Goal: Register for event/course

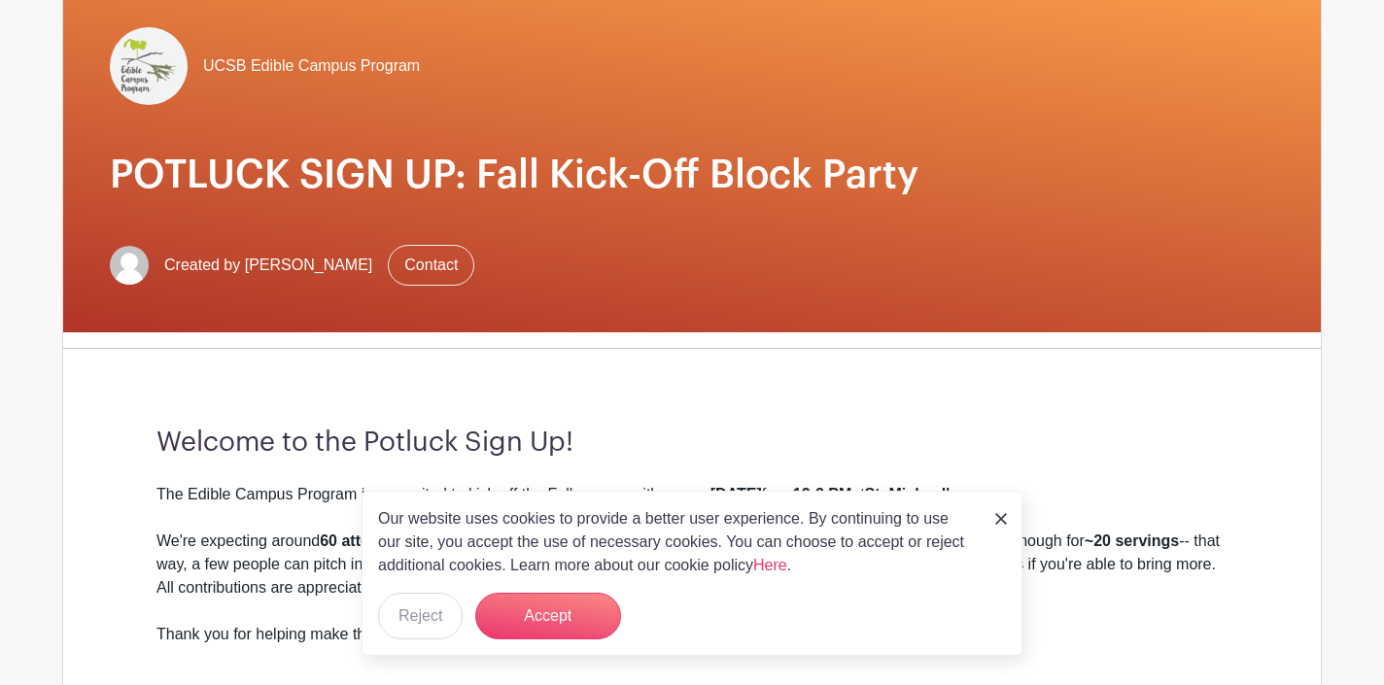
scroll to position [177, 0]
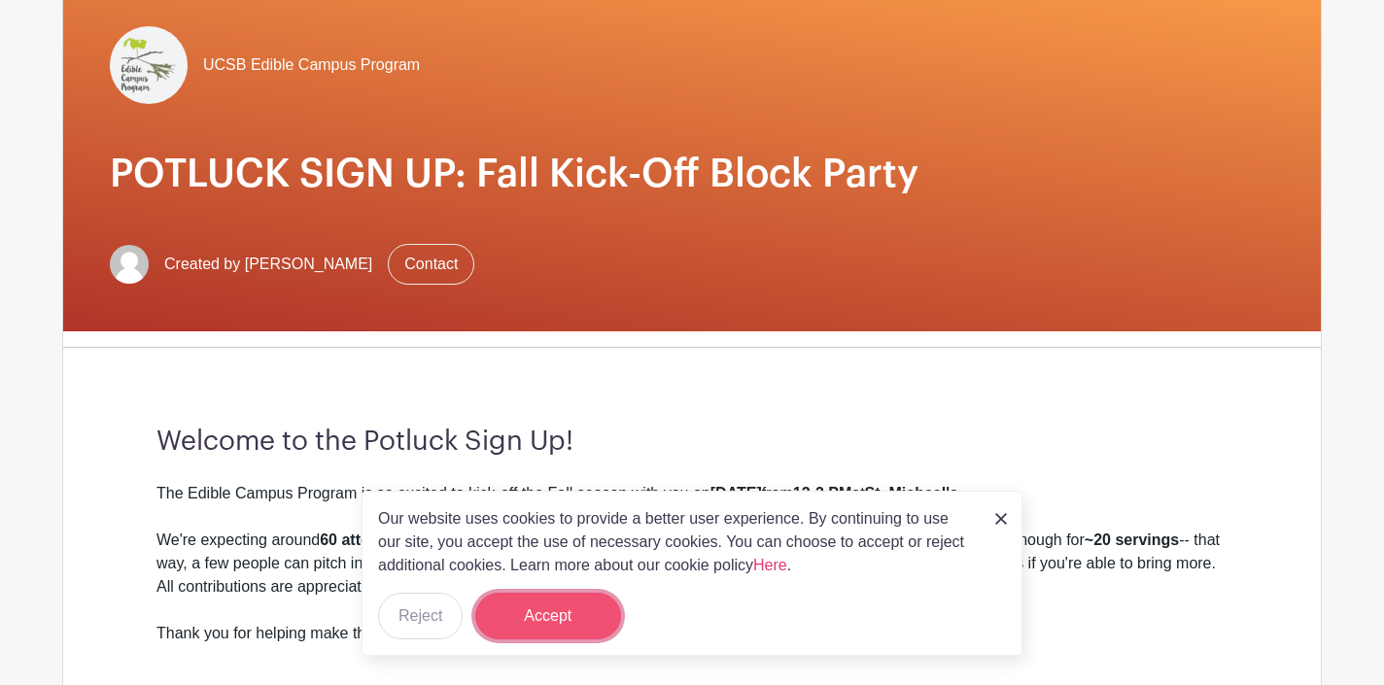
click at [596, 606] on button "Accept" at bounding box center [548, 616] width 146 height 47
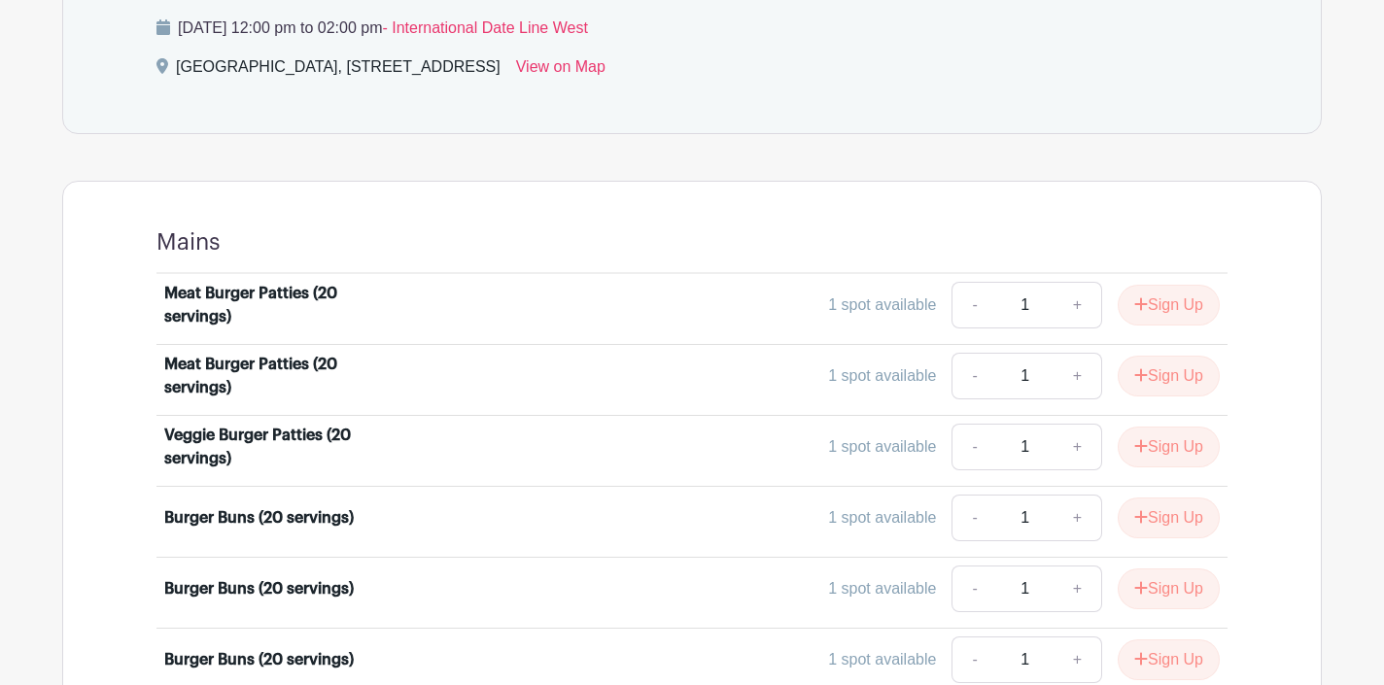
scroll to position [1016, 0]
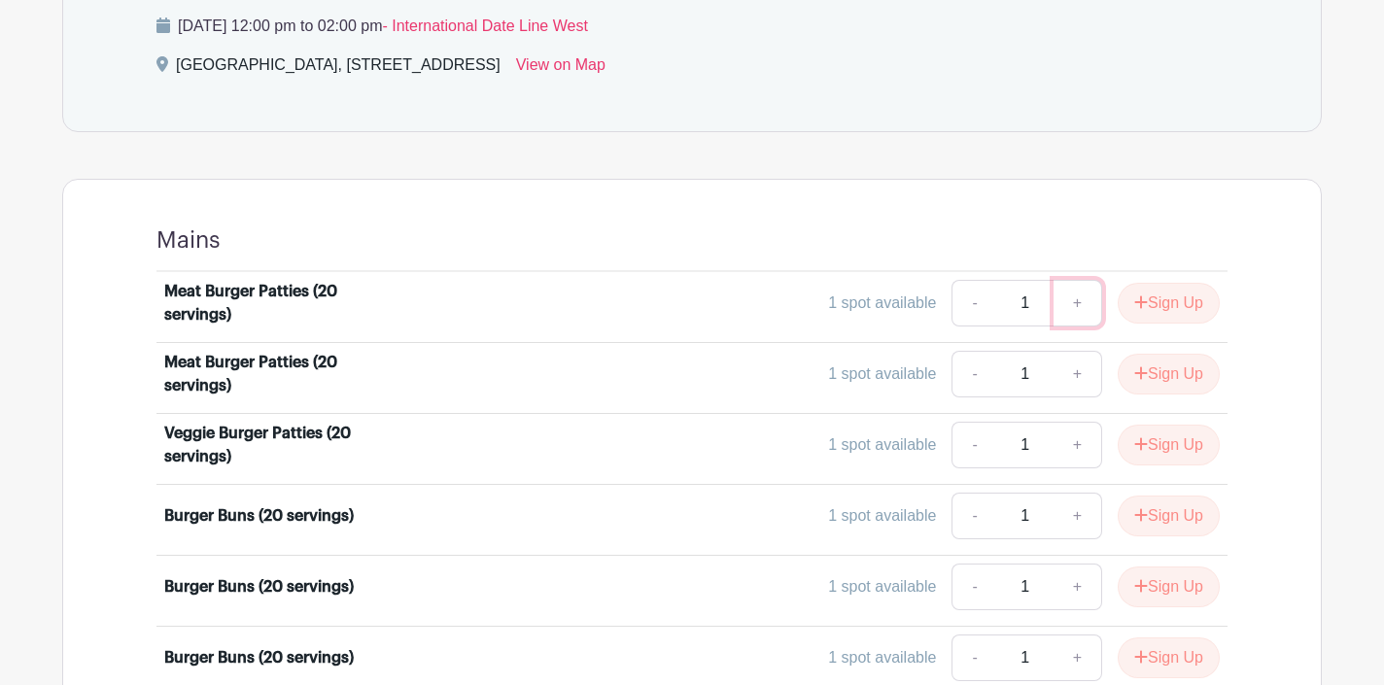
click at [1077, 308] on link "+" at bounding box center [1077, 303] width 49 height 47
click at [1140, 310] on icon "submit" at bounding box center [1141, 302] width 14 height 16
click at [1134, 302] on div "Sign Up" at bounding box center [1161, 303] width 118 height 41
click at [1147, 377] on button "Sign Up" at bounding box center [1169, 374] width 102 height 41
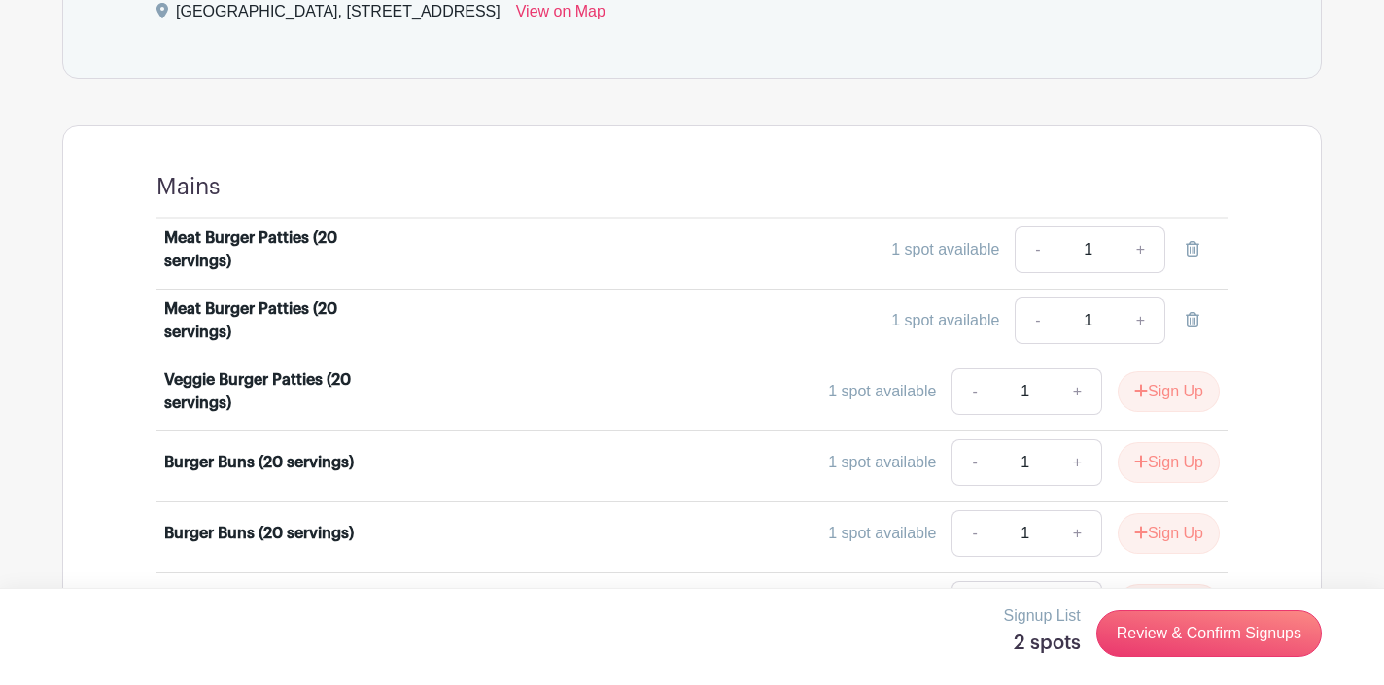
scroll to position [1071, 0]
click at [1175, 391] on button "Sign Up" at bounding box center [1169, 389] width 102 height 41
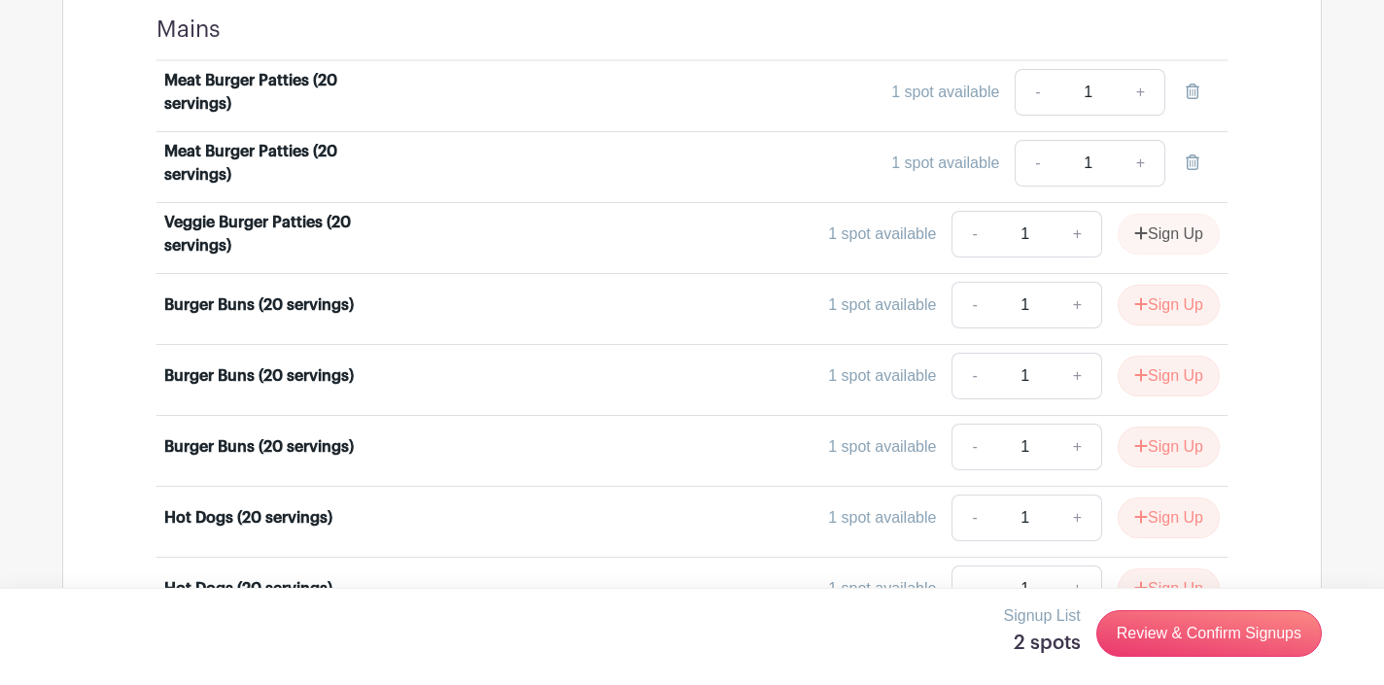
scroll to position [1231, 0]
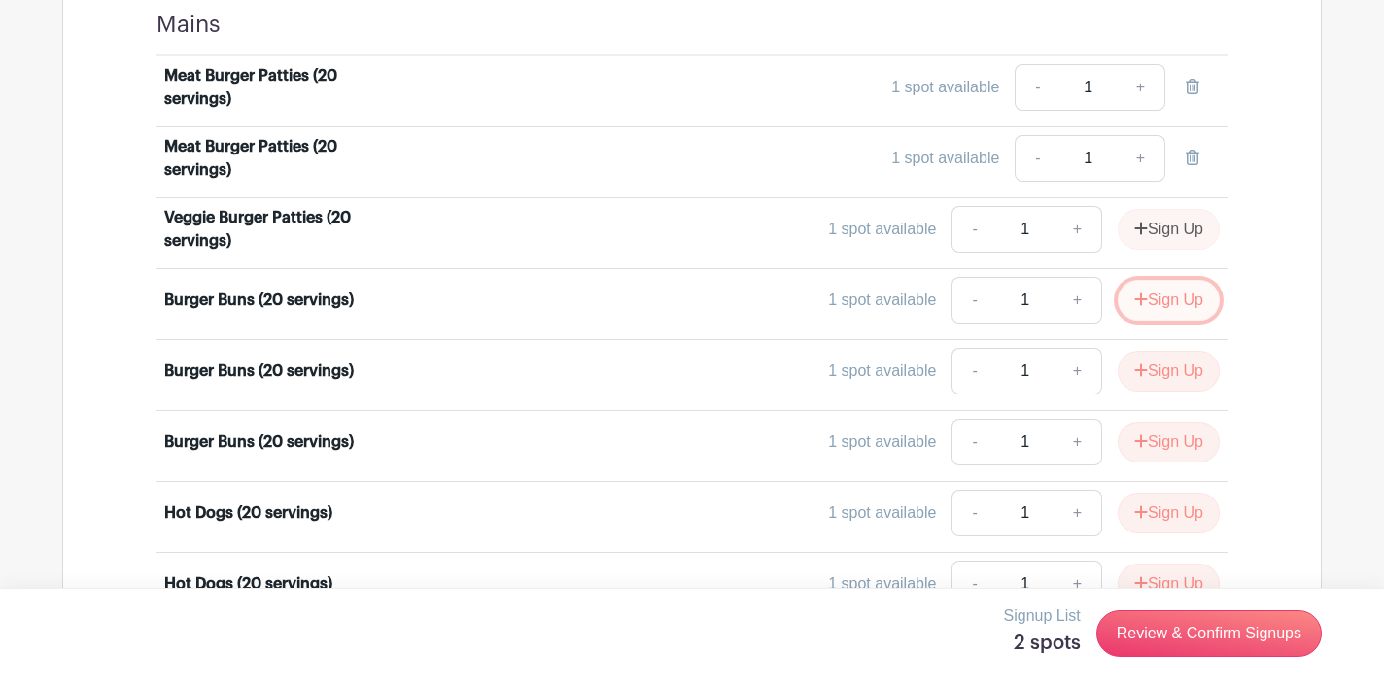
click at [1184, 302] on button "Sign Up" at bounding box center [1169, 300] width 102 height 41
click at [1176, 371] on button "Sign Up" at bounding box center [1169, 371] width 102 height 41
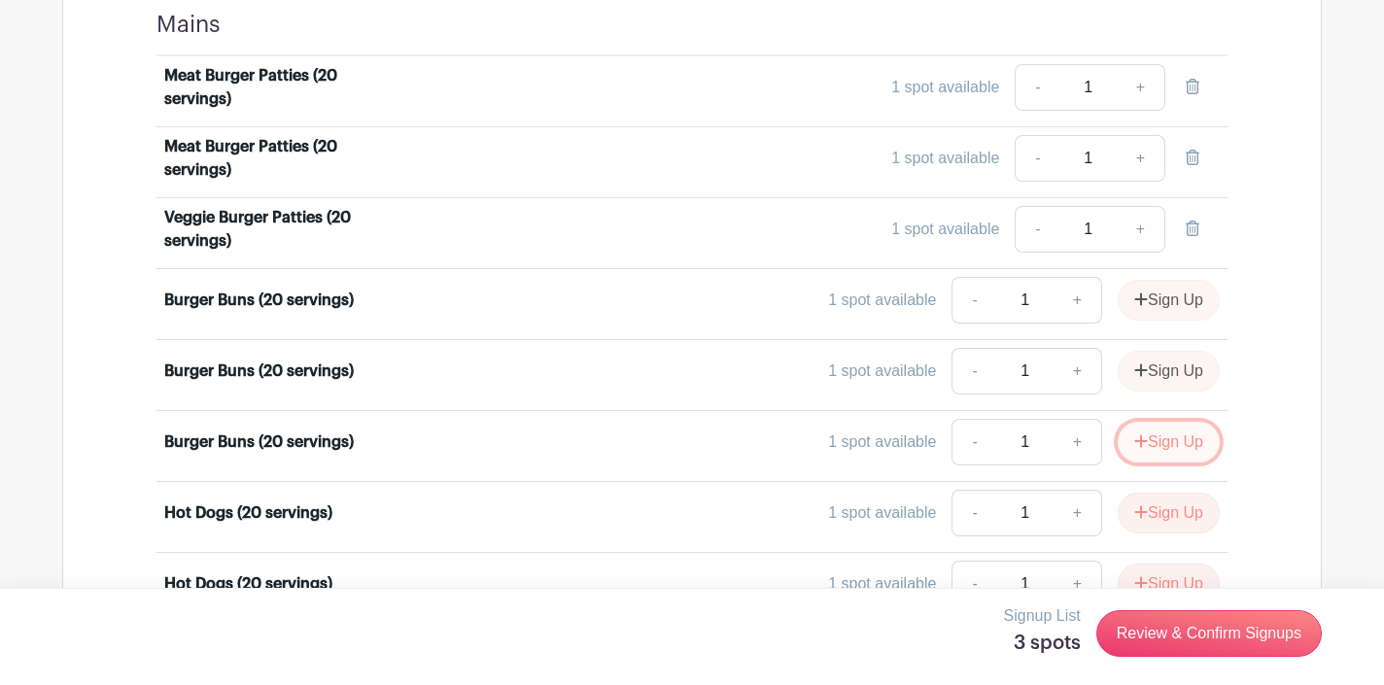
click at [1171, 444] on button "Sign Up" at bounding box center [1169, 442] width 102 height 41
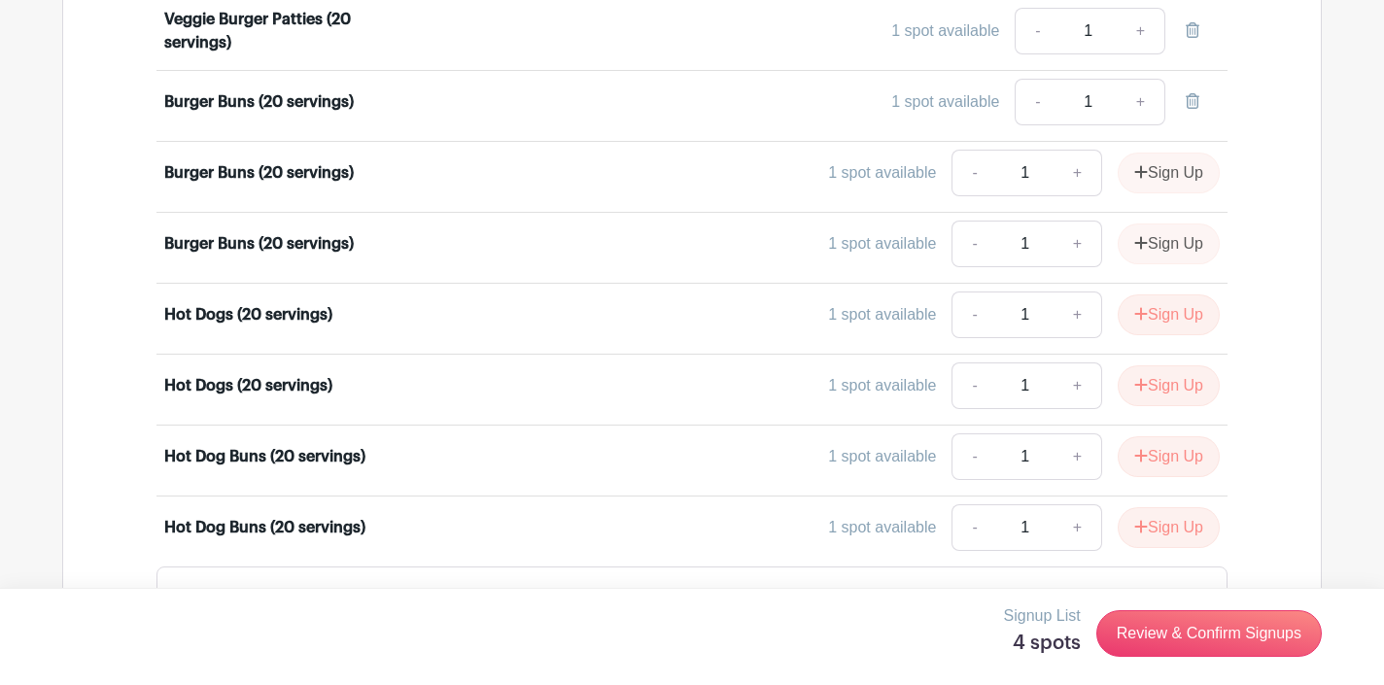
scroll to position [1431, 0]
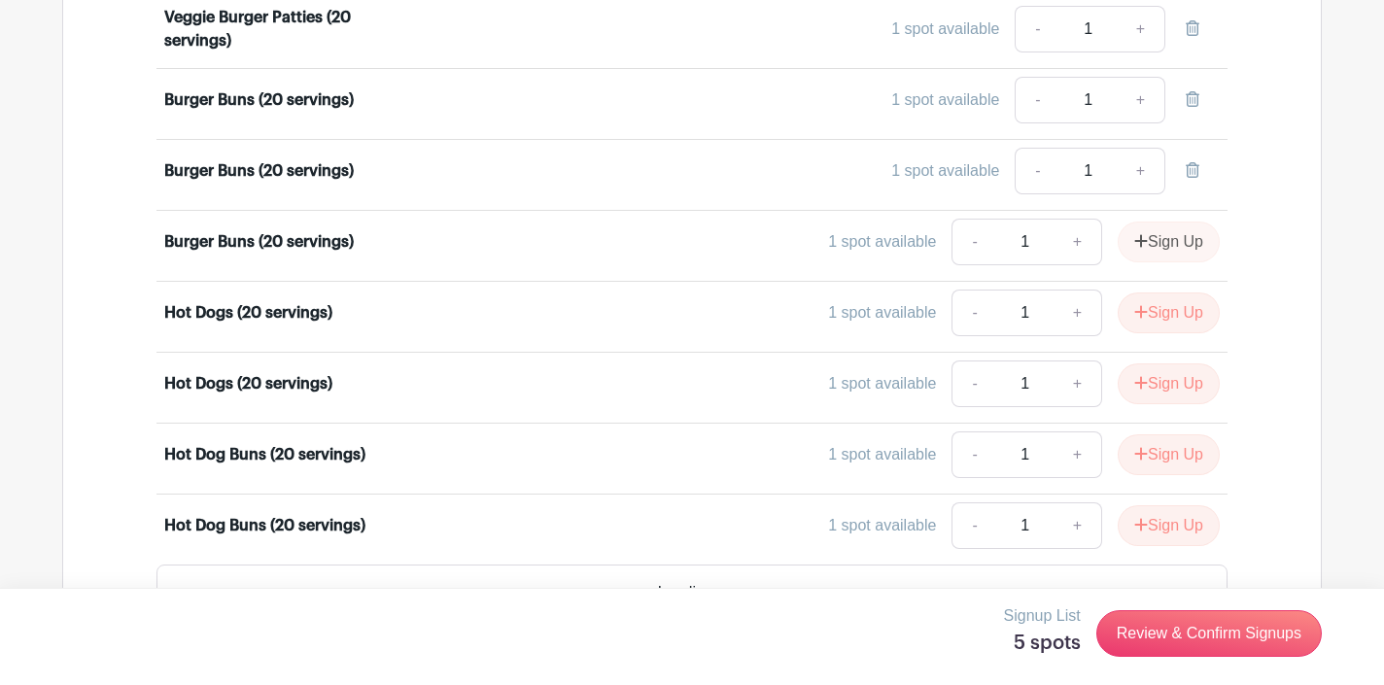
click at [1181, 244] on div "Sign Up" at bounding box center [1161, 242] width 118 height 41
click at [1133, 241] on div "Sign Up" at bounding box center [1161, 242] width 118 height 41
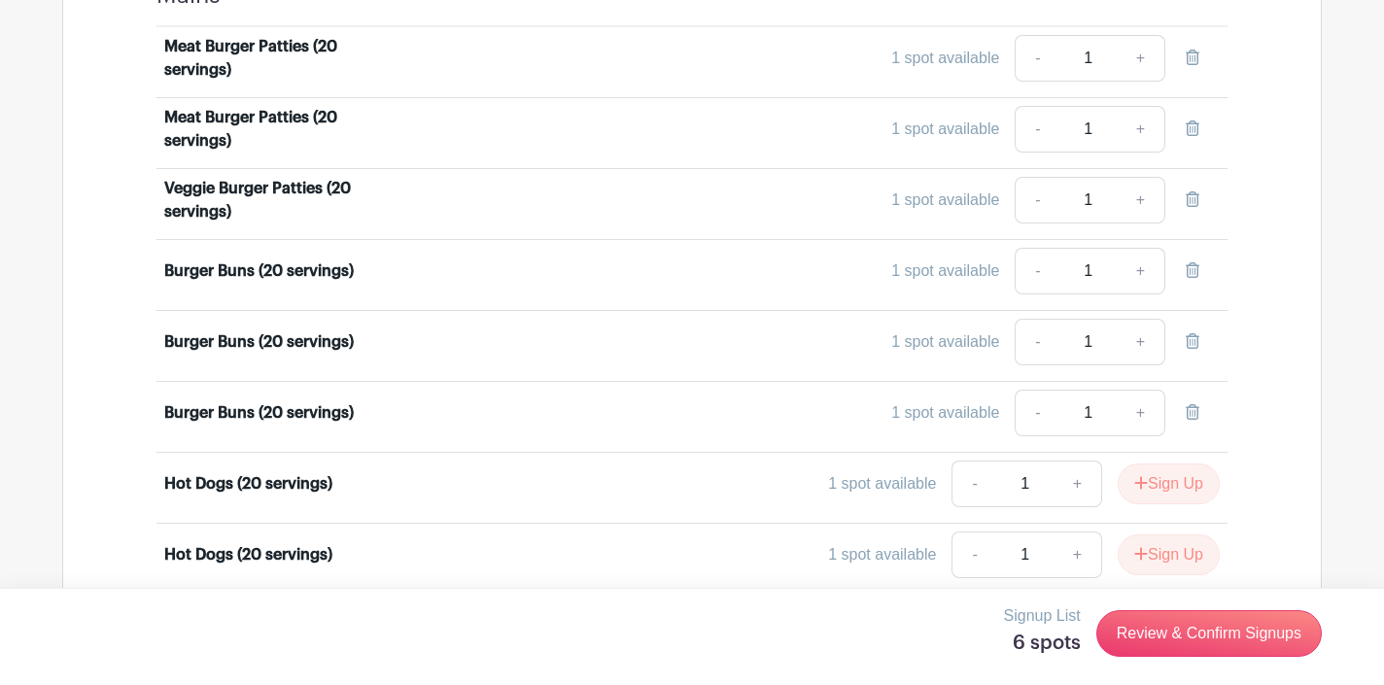
scroll to position [1261, 0]
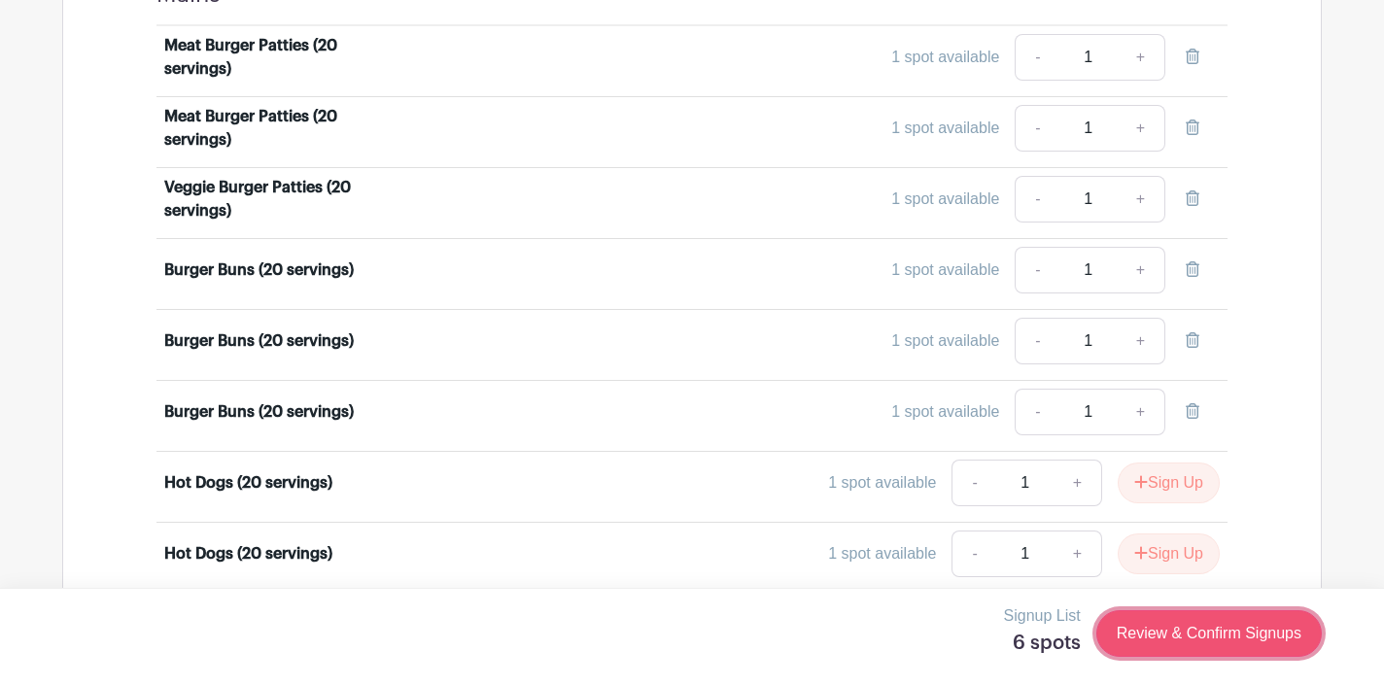
click at [1180, 629] on link "Review & Confirm Signups" at bounding box center [1208, 633] width 225 height 47
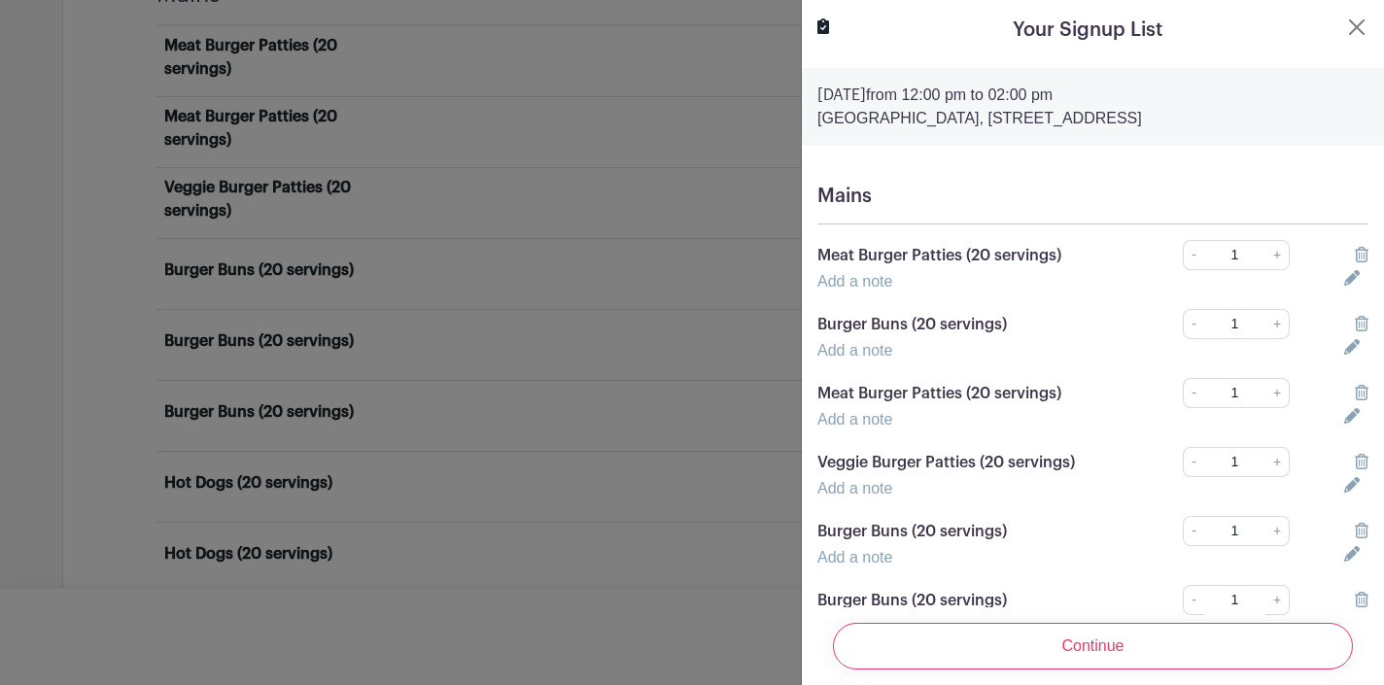
scroll to position [78, 0]
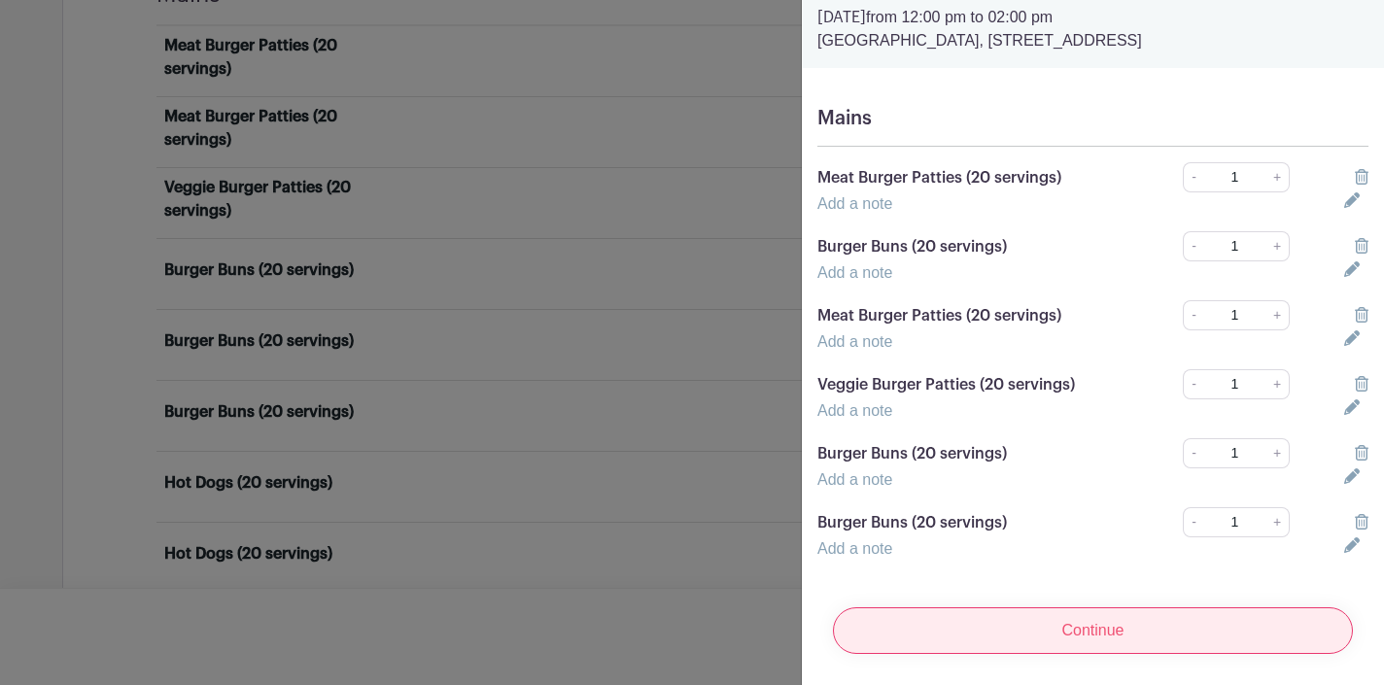
click at [1066, 636] on input "Continue" at bounding box center [1093, 630] width 520 height 47
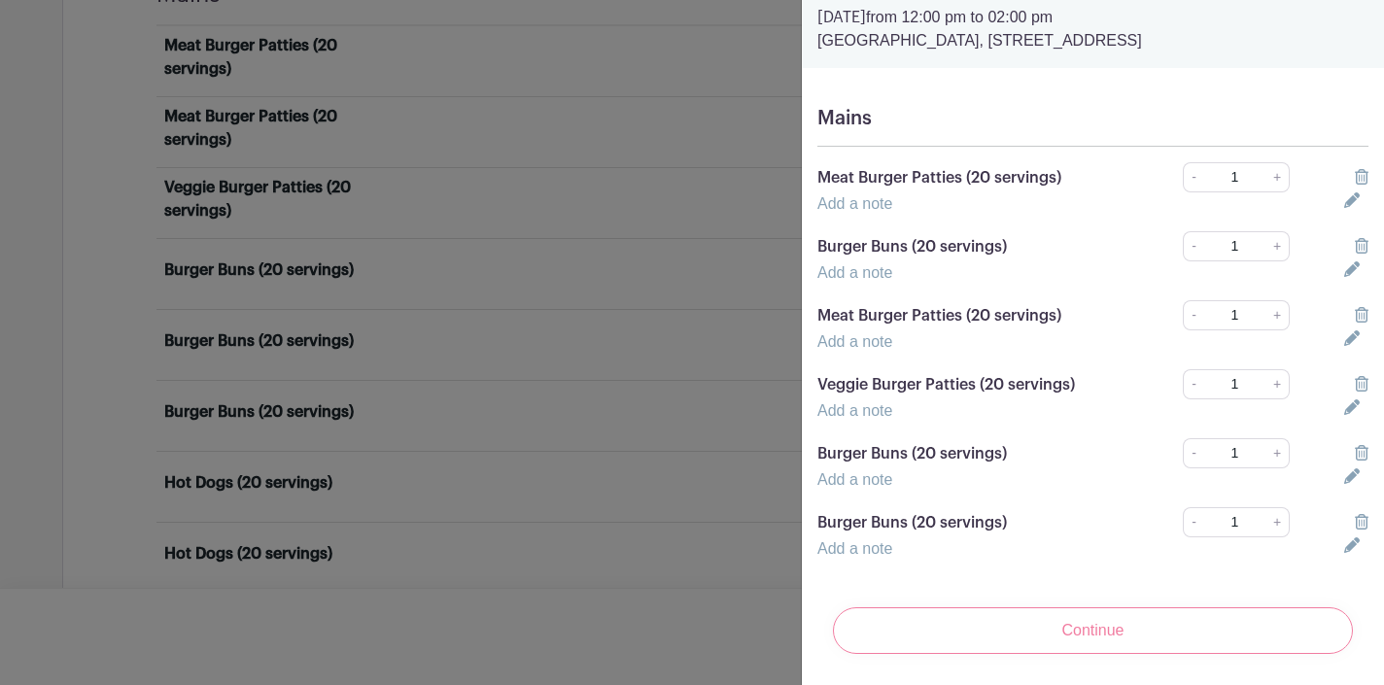
click at [1066, 640] on div "Continue" at bounding box center [1092, 631] width 551 height 78
click at [937, 636] on div "Continue" at bounding box center [1092, 631] width 551 height 78
click at [1191, 641] on div "Continue" at bounding box center [1092, 631] width 551 height 78
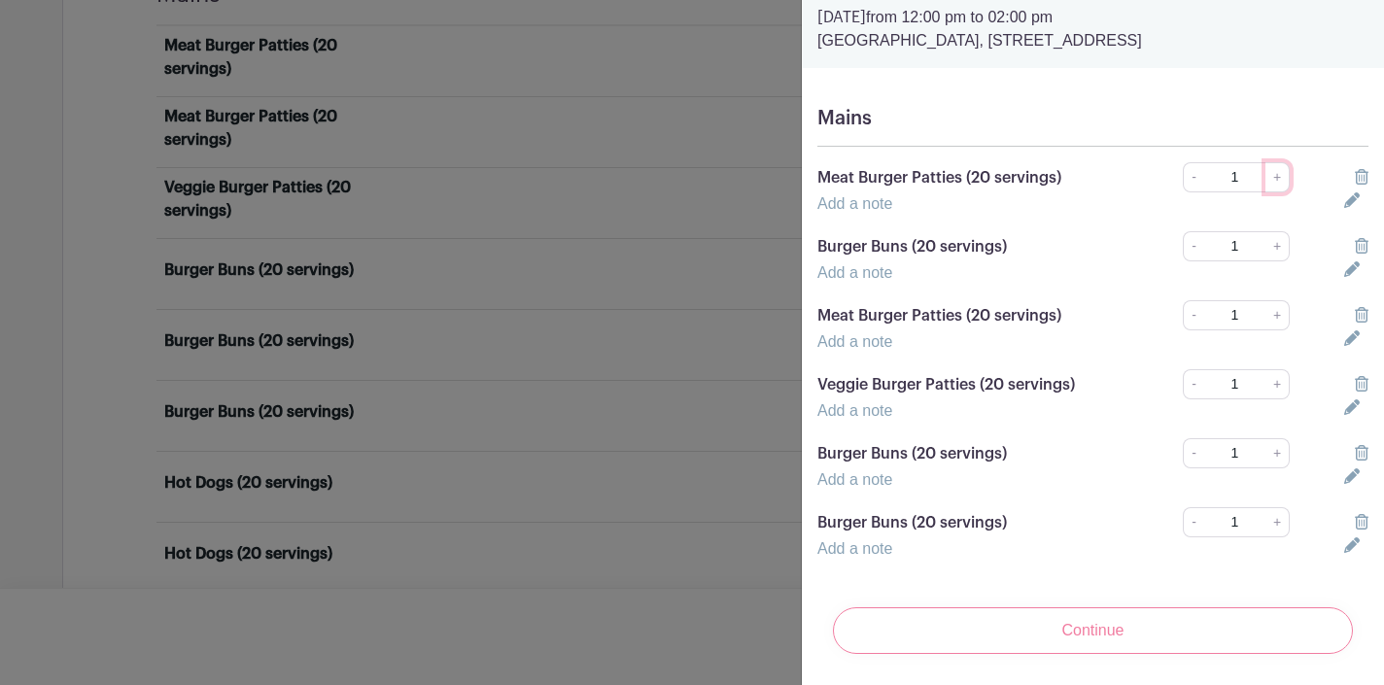
click at [1277, 182] on link "+" at bounding box center [1277, 177] width 24 height 30
click at [1277, 179] on link "+" at bounding box center [1277, 177] width 24 height 30
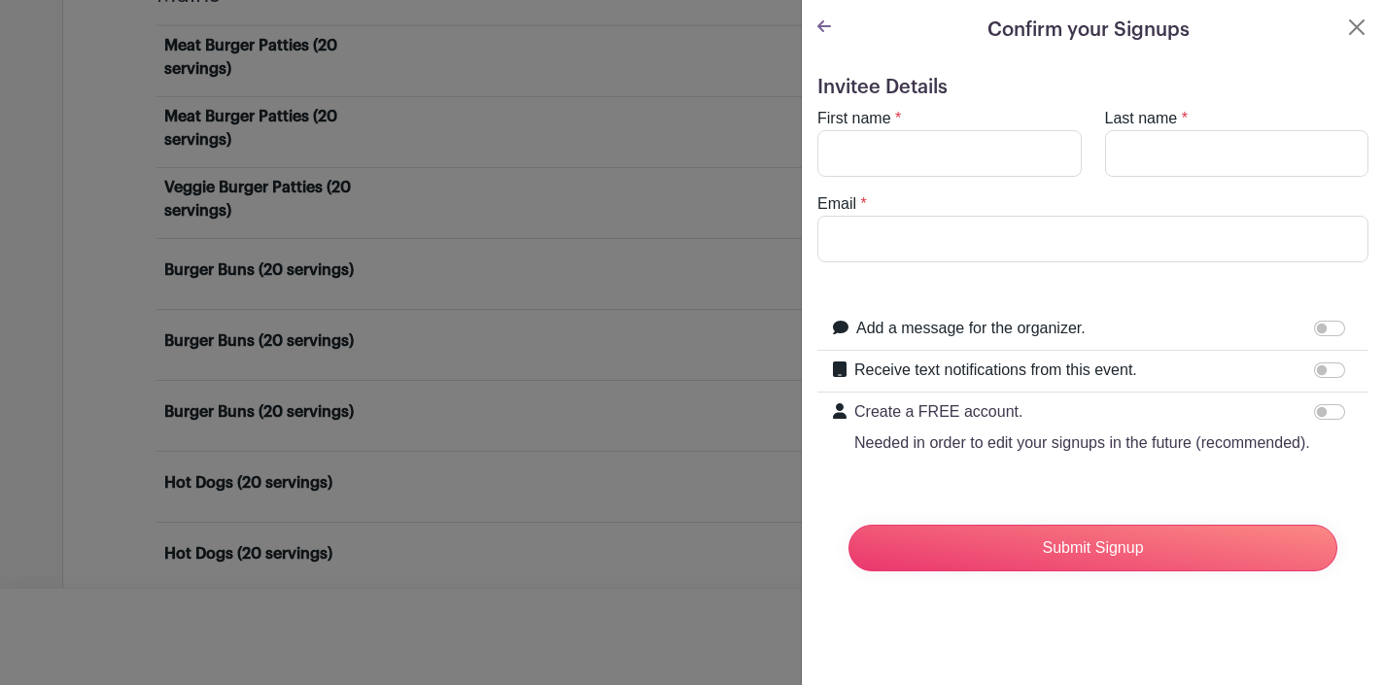
scroll to position [0, 0]
click at [1170, 615] on div "Invitee Details First name * Last name * Email * Add a message for the organize…" at bounding box center [1093, 339] width 582 height 558
